Goal: Complete application form

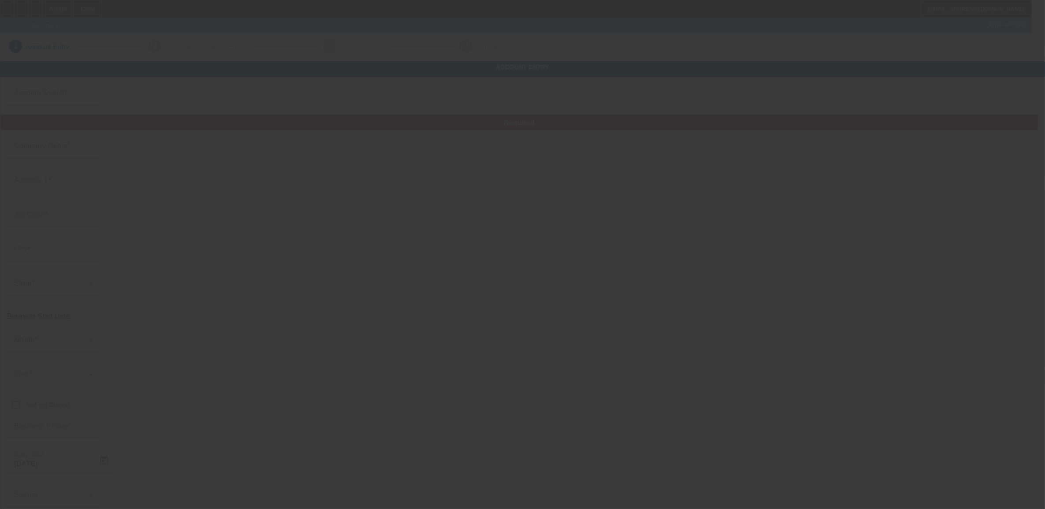
type input "10/9/2025"
type input "[DEMOGRAPHIC_DATA] Transportation LLC"
type input "[STREET_ADDRESS]"
type input "74020"
type input "[GEOGRAPHIC_DATA]"
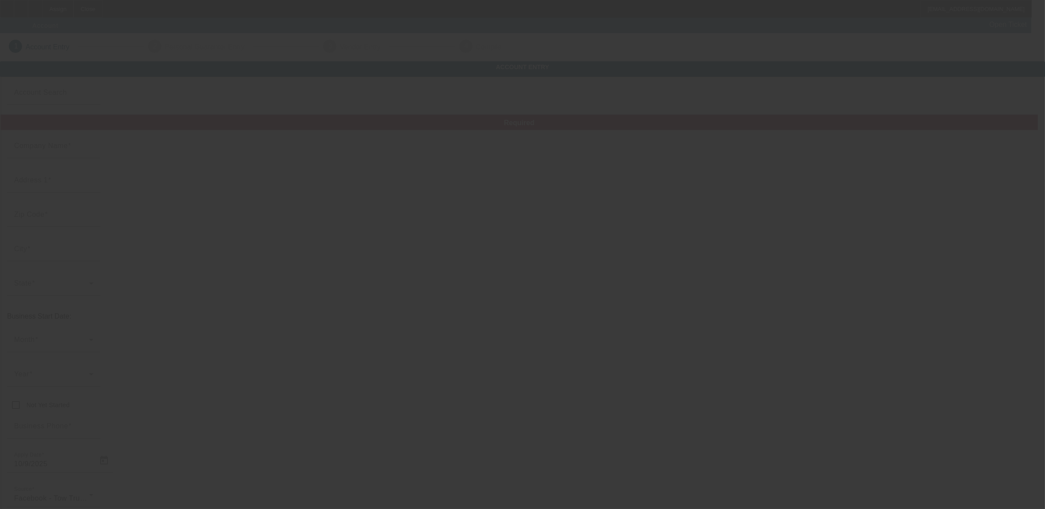
type input "[PHONE_NUMBER]"
type input "# 17"
type input "[EMAIL_ADDRESS][DOMAIN_NAME]"
